Goal: Navigation & Orientation: Find specific page/section

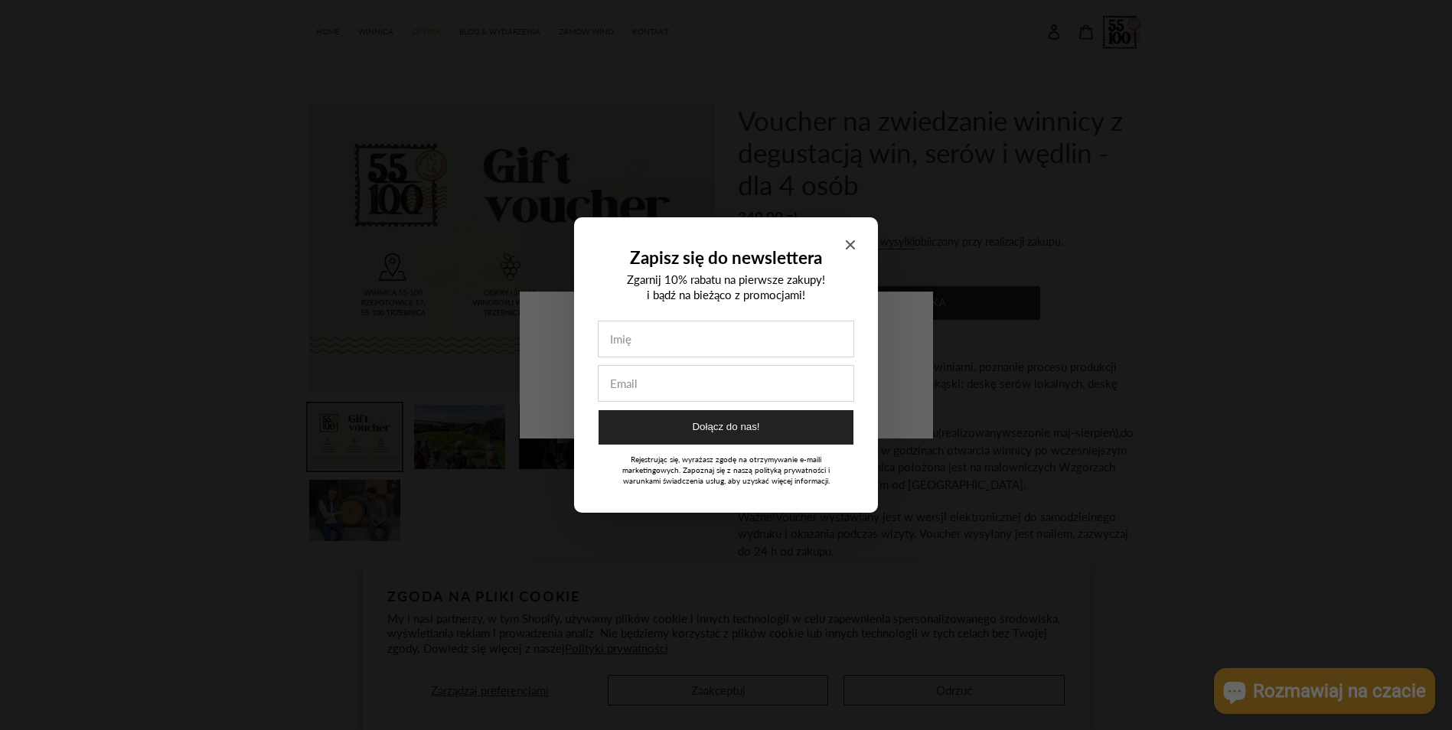
click at [854, 239] on span "Close modal" at bounding box center [850, 245] width 9 height 14
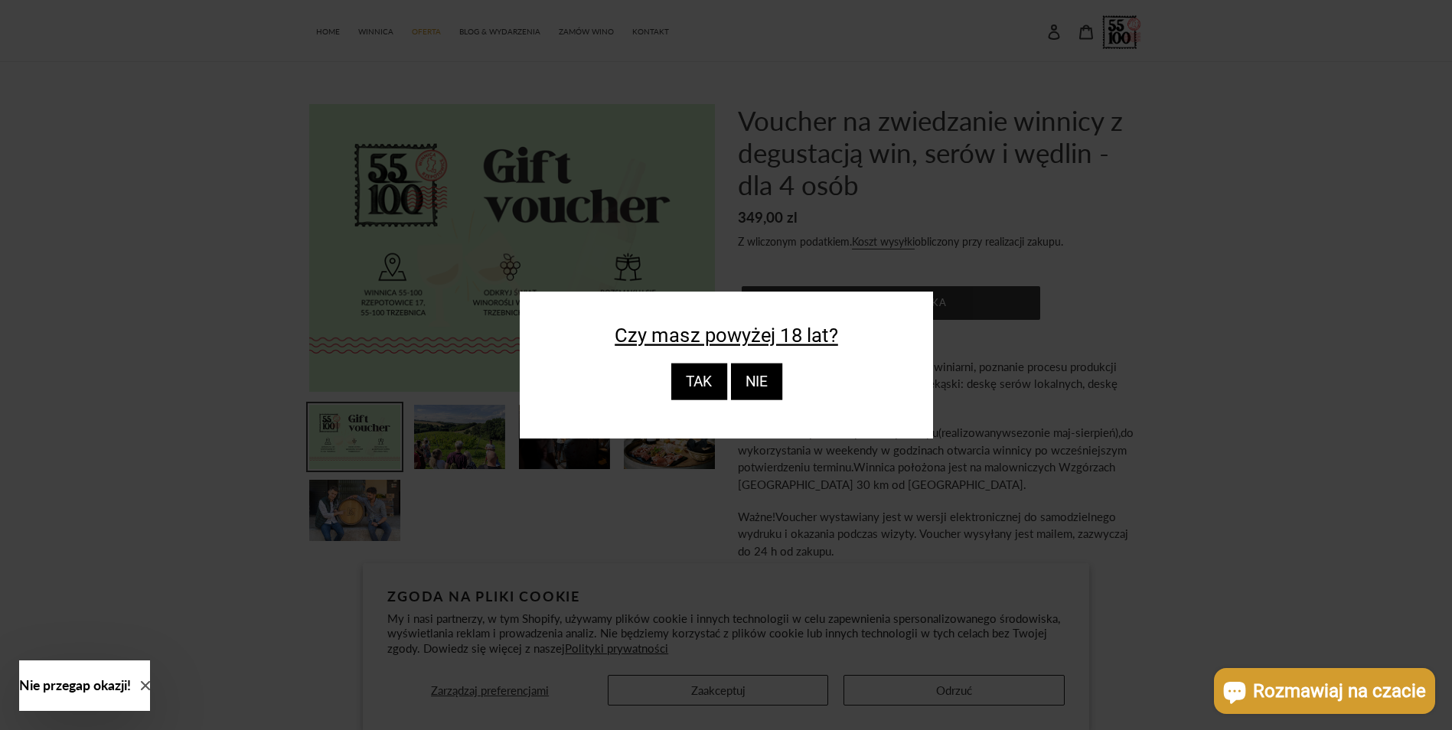
click at [706, 380] on div "TAK" at bounding box center [698, 382] width 56 height 37
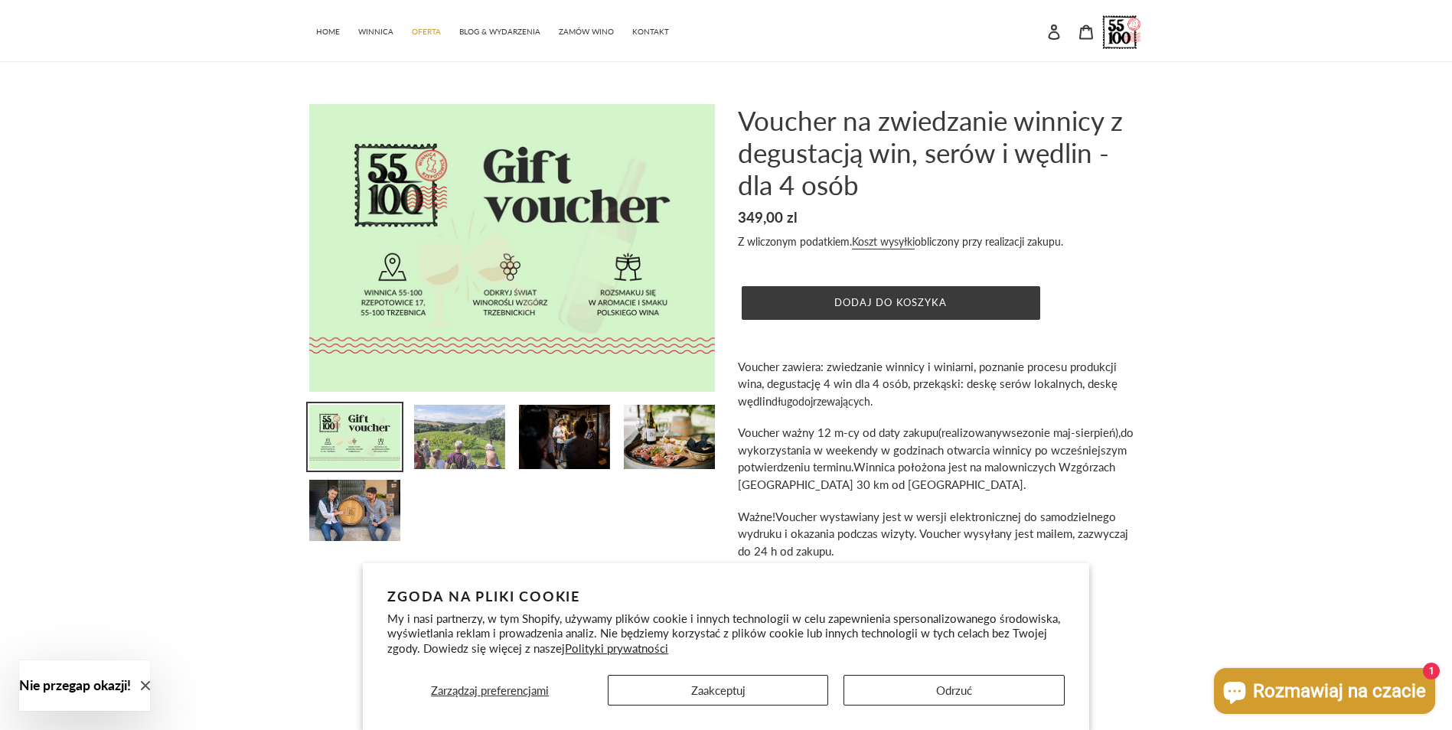
click at [467, 436] on img at bounding box center [460, 436] width 94 height 67
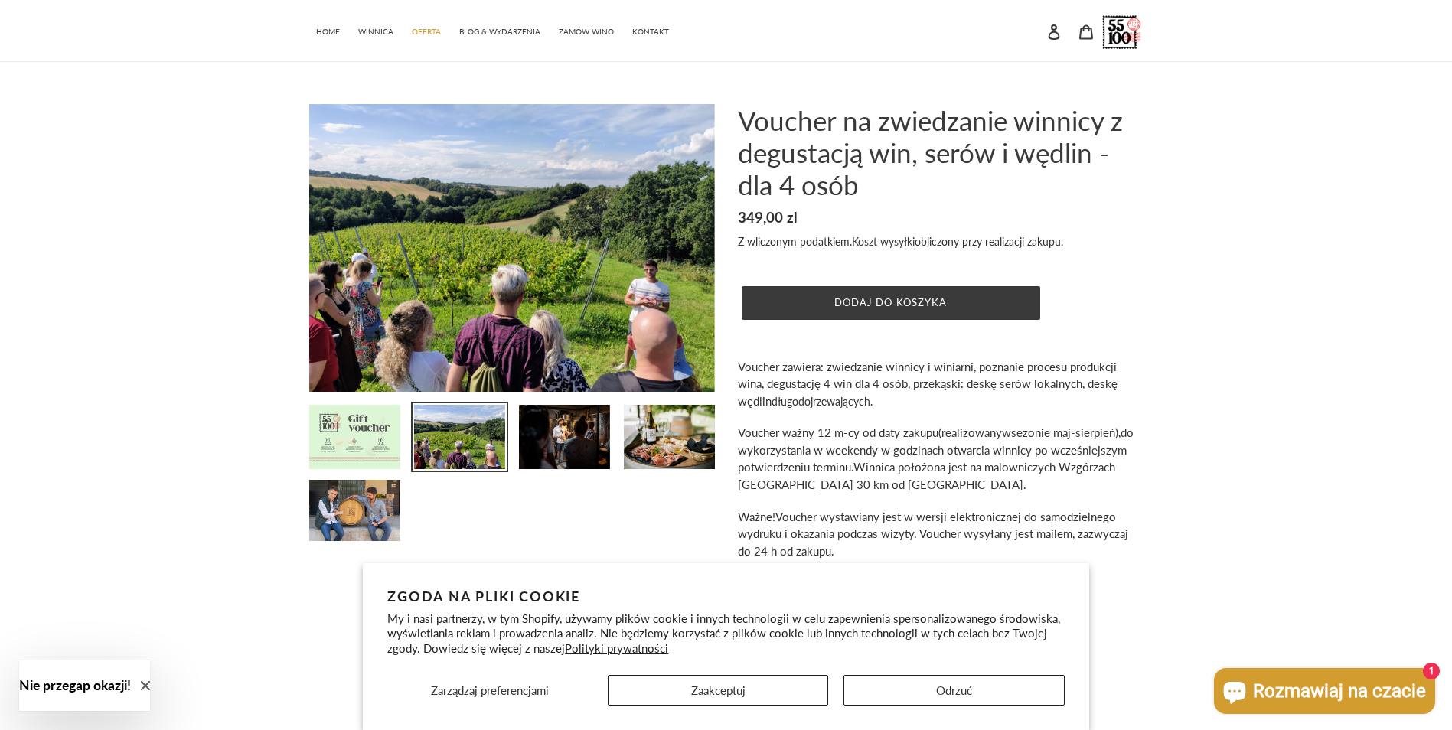
click at [391, 445] on img at bounding box center [355, 436] width 94 height 67
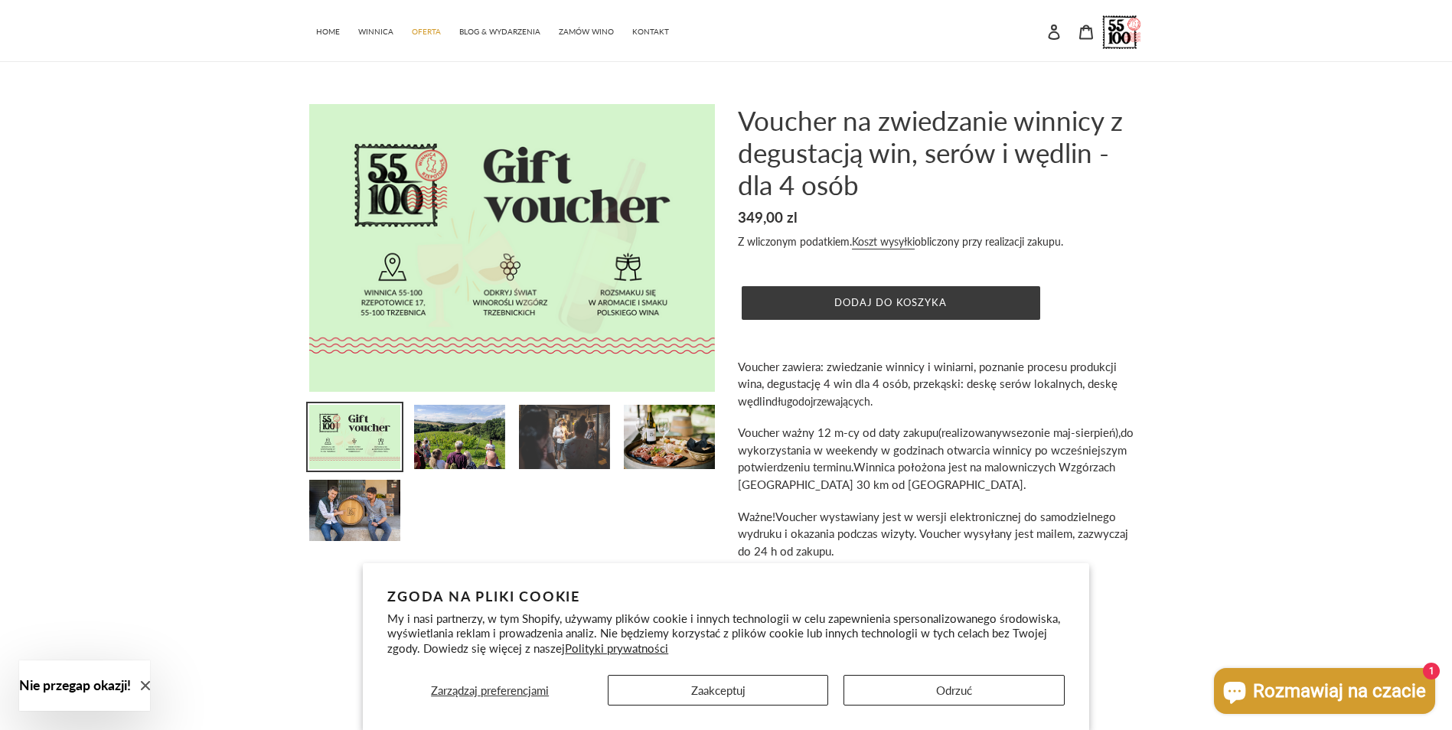
click at [596, 442] on img at bounding box center [564, 436] width 94 height 67
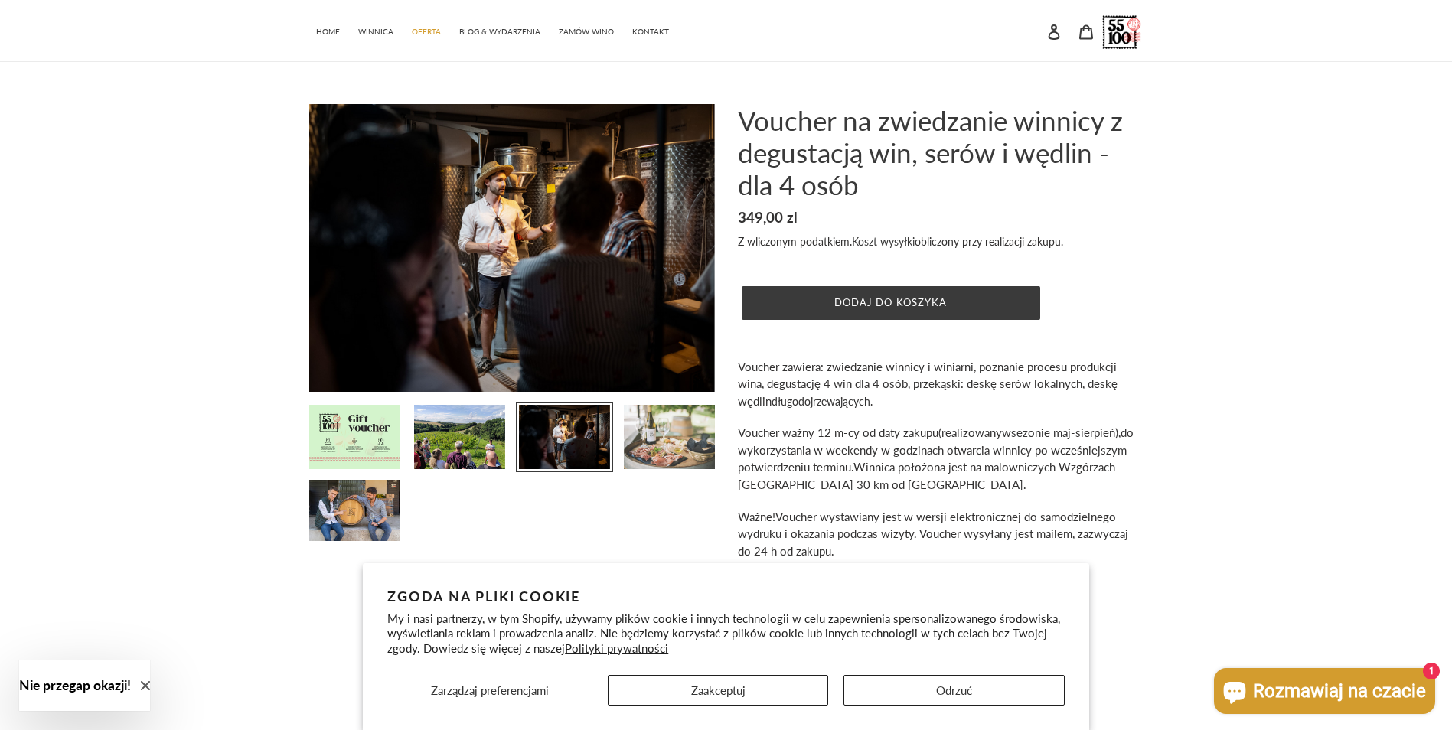
click at [677, 430] on img at bounding box center [669, 436] width 94 height 67
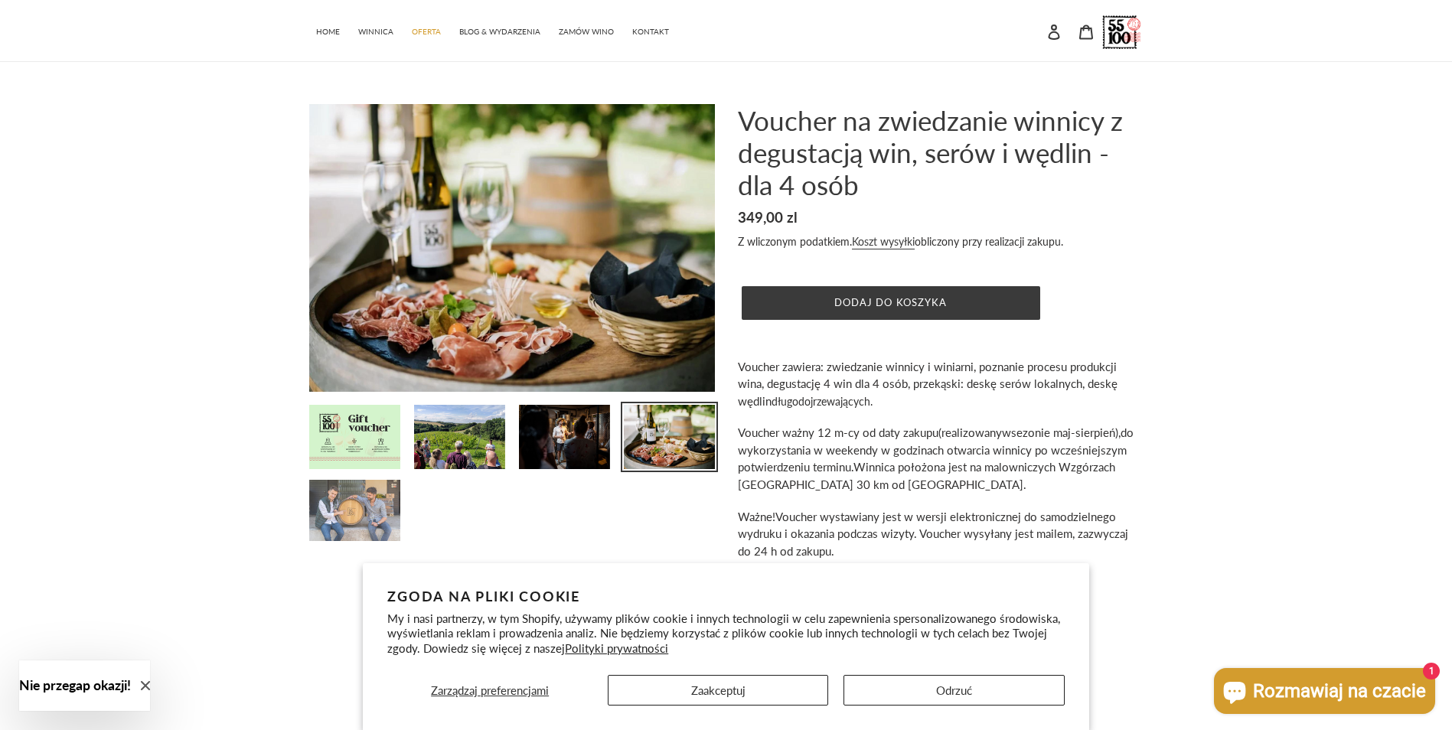
drag, startPoint x: 367, startPoint y: 549, endPoint x: 370, endPoint y: 540, distance: 9.7
click at [370, 546] on li at bounding box center [354, 514] width 105 height 72
click at [788, 690] on button "Zaakceptuj" at bounding box center [718, 690] width 220 height 31
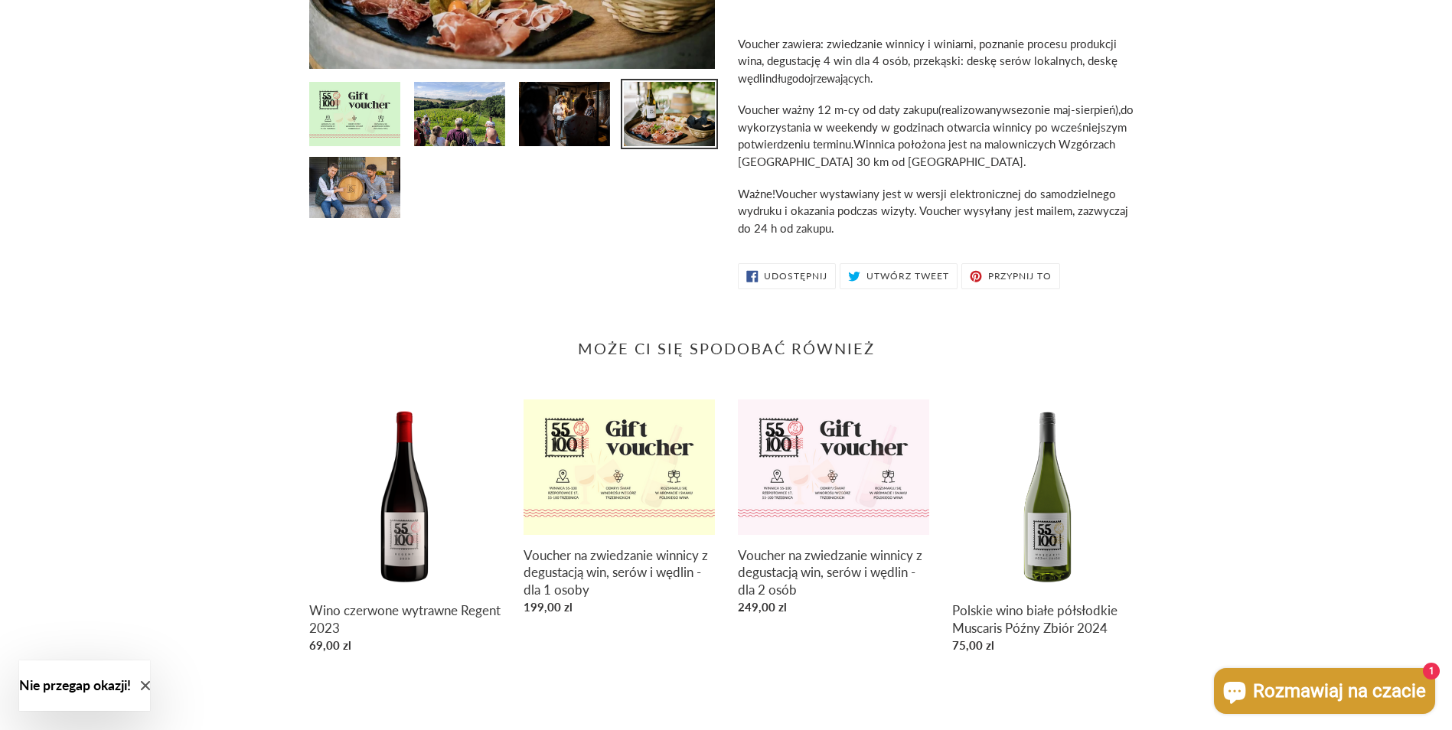
scroll to position [334, 0]
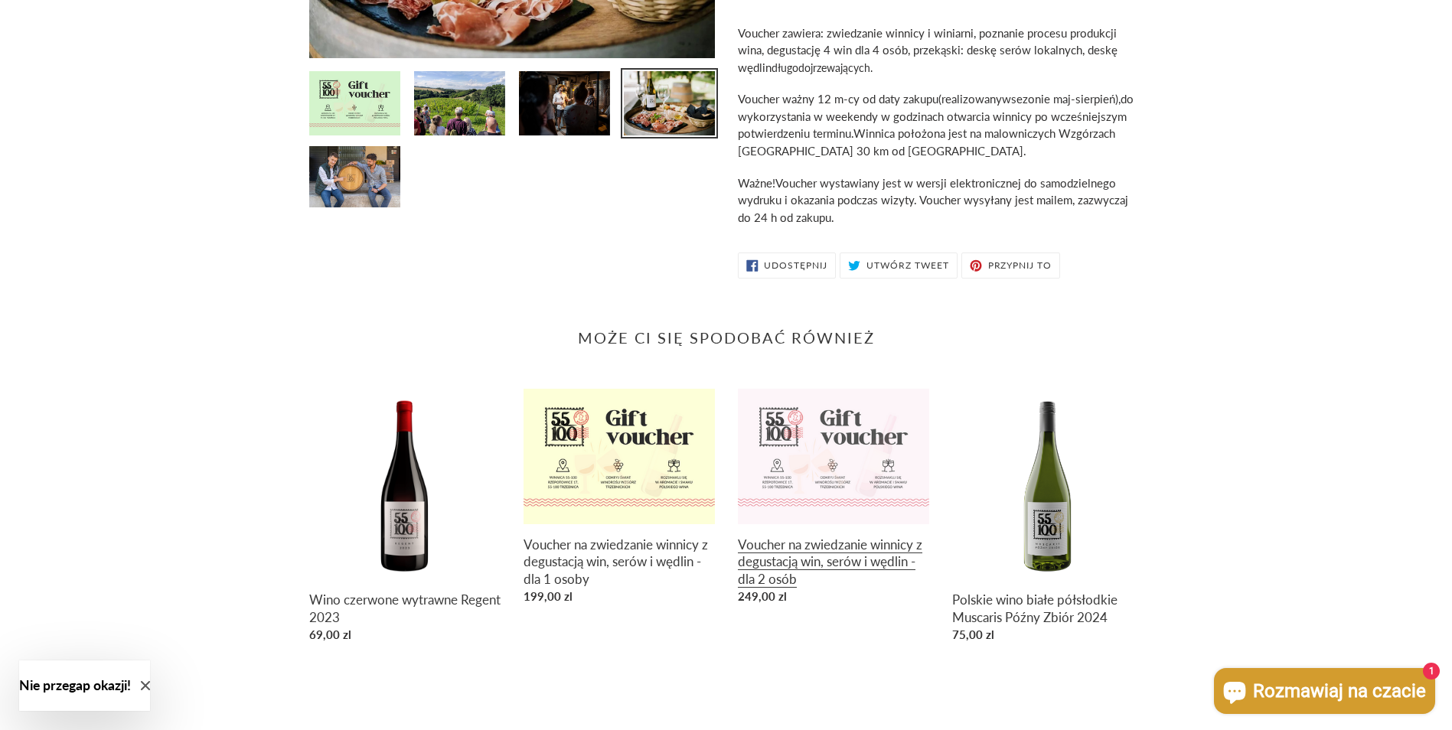
click at [813, 570] on link "Voucher na zwiedzanie winnicy z degustacją win, serów i wędlin - dla 2 osób" at bounding box center [833, 500] width 191 height 222
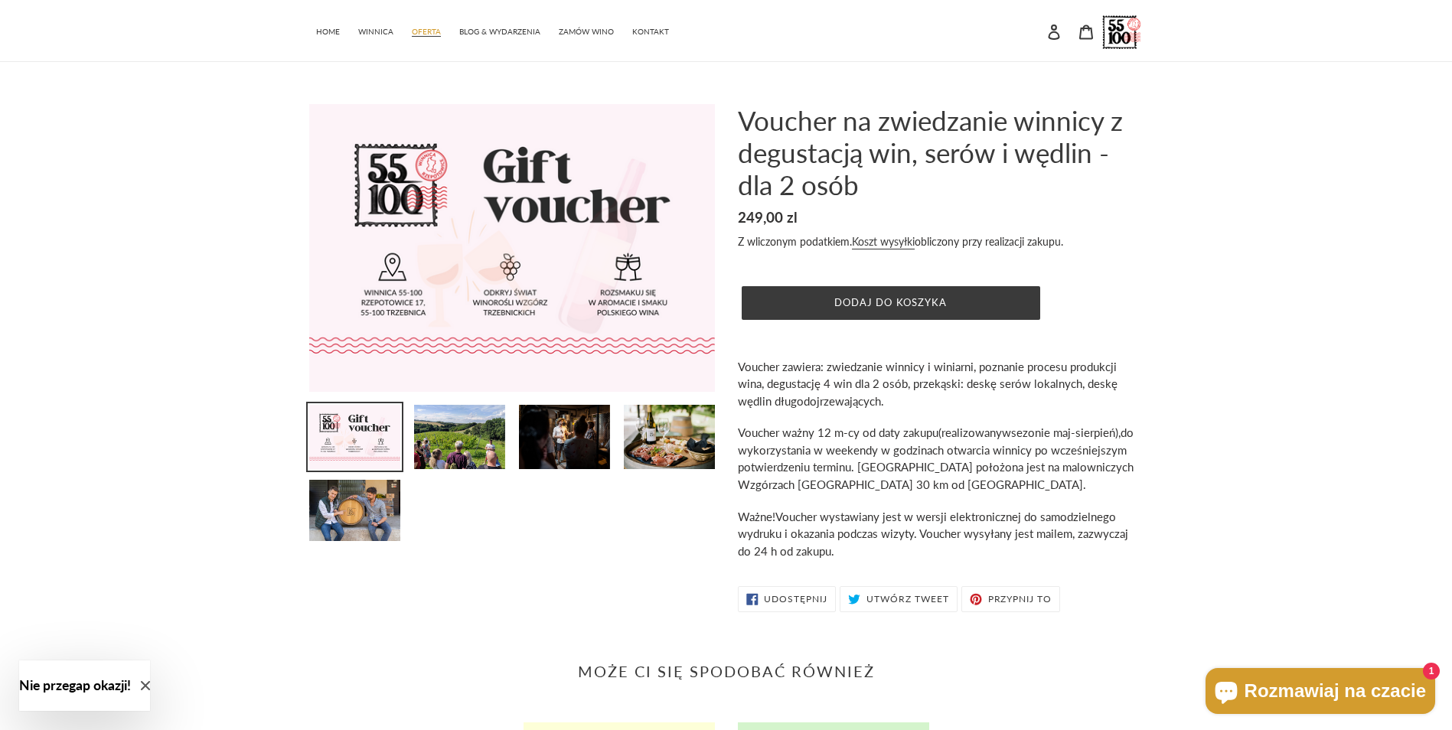
click at [412, 31] on span "OFERTA" at bounding box center [426, 32] width 29 height 10
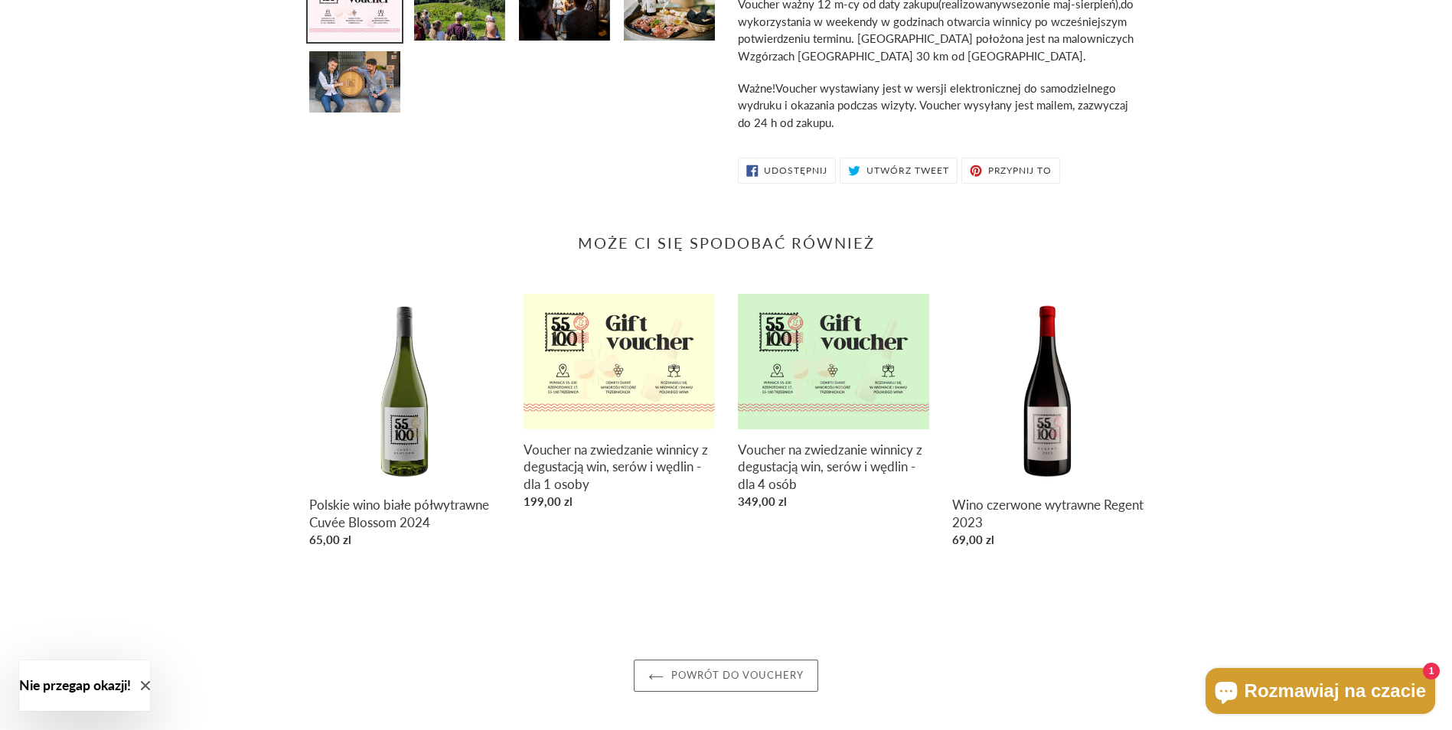
click at [716, 680] on link "Powrót do VOUCHERY" at bounding box center [726, 676] width 185 height 32
